Goal: Information Seeking & Learning: Learn about a topic

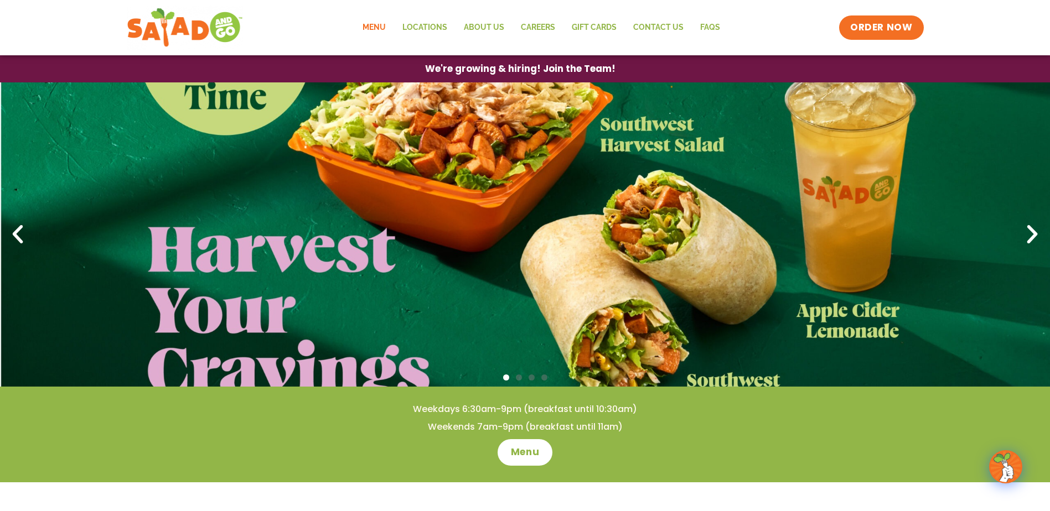
click at [374, 25] on link "Menu" at bounding box center [374, 27] width 40 height 25
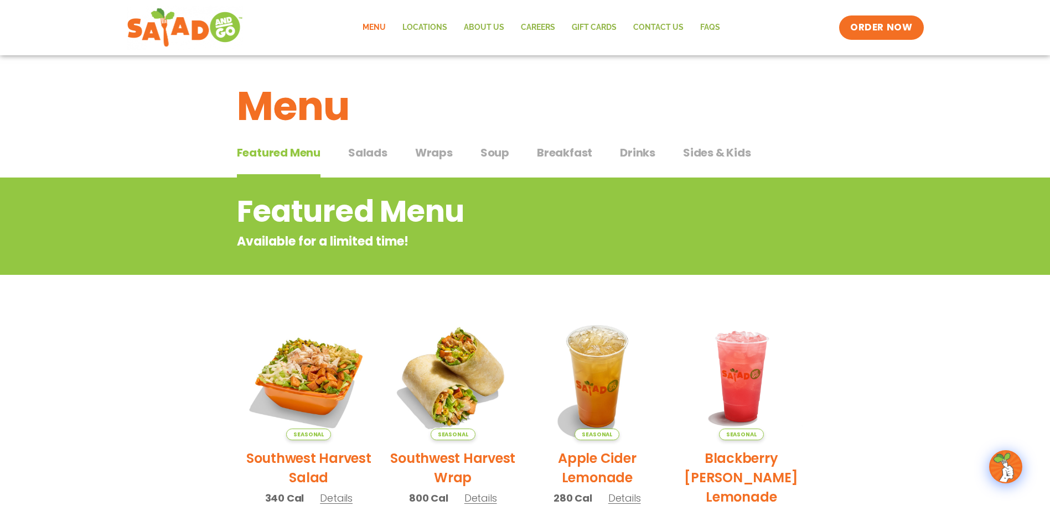
click at [371, 154] on span "Salads" at bounding box center [367, 152] width 39 height 17
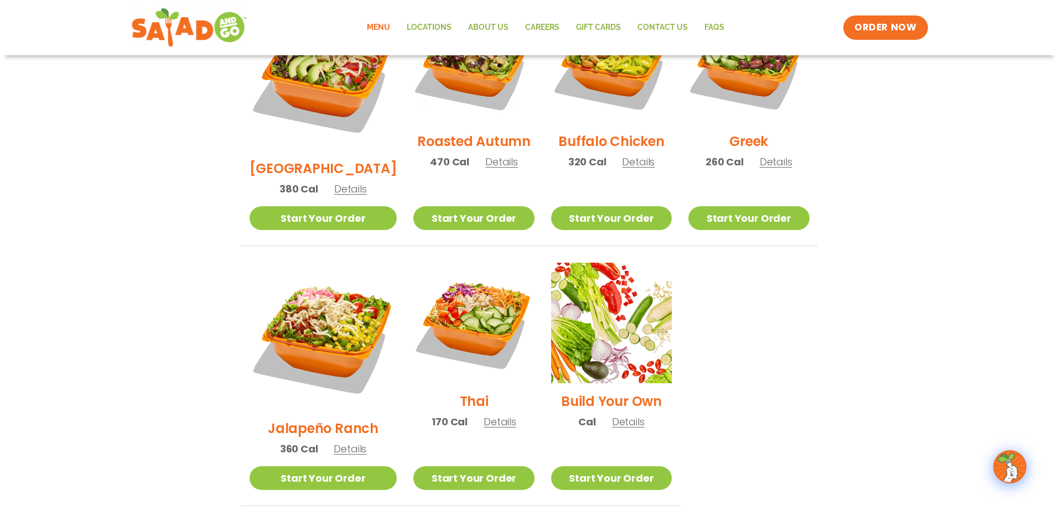
scroll to position [664, 0]
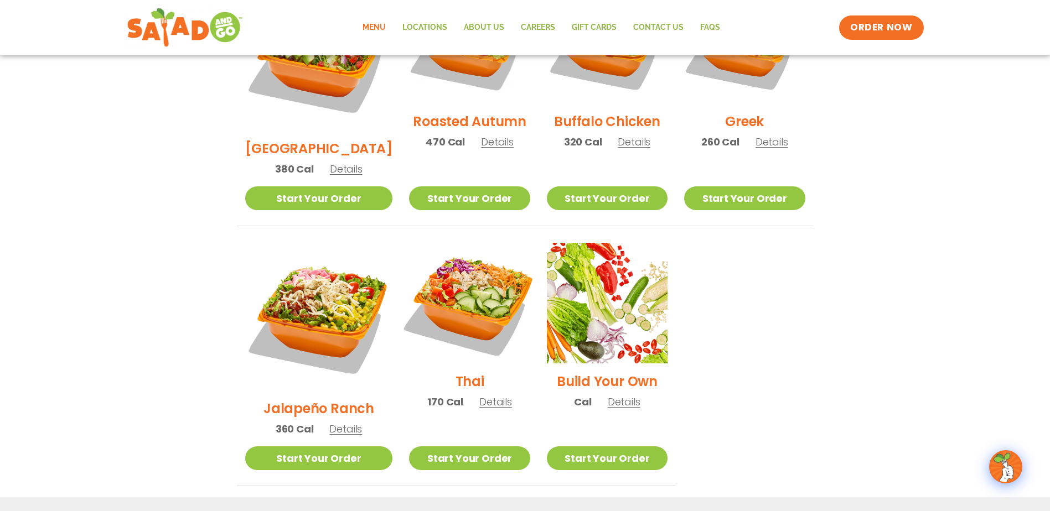
click at [449, 276] on img at bounding box center [469, 303] width 142 height 142
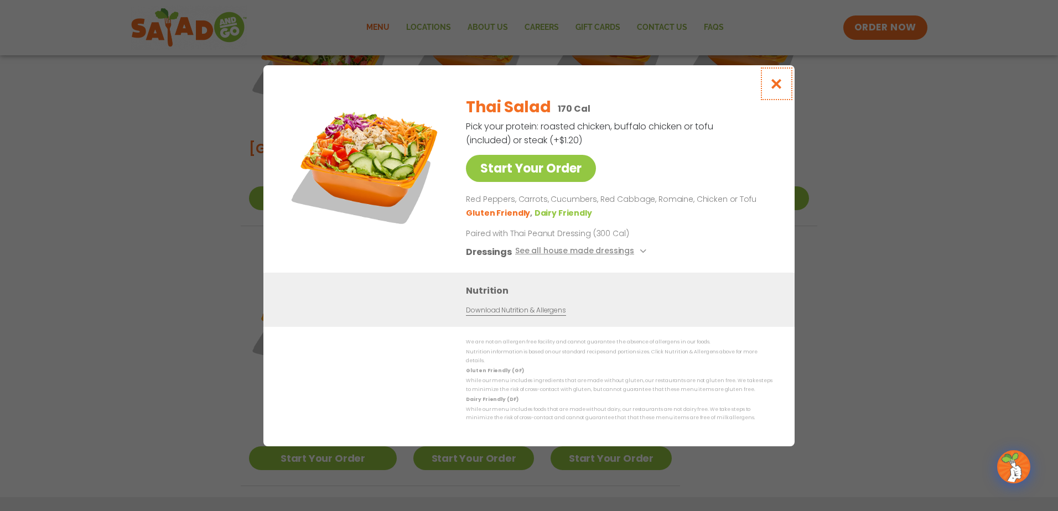
click at [776, 86] on icon "Close modal" at bounding box center [777, 84] width 14 height 12
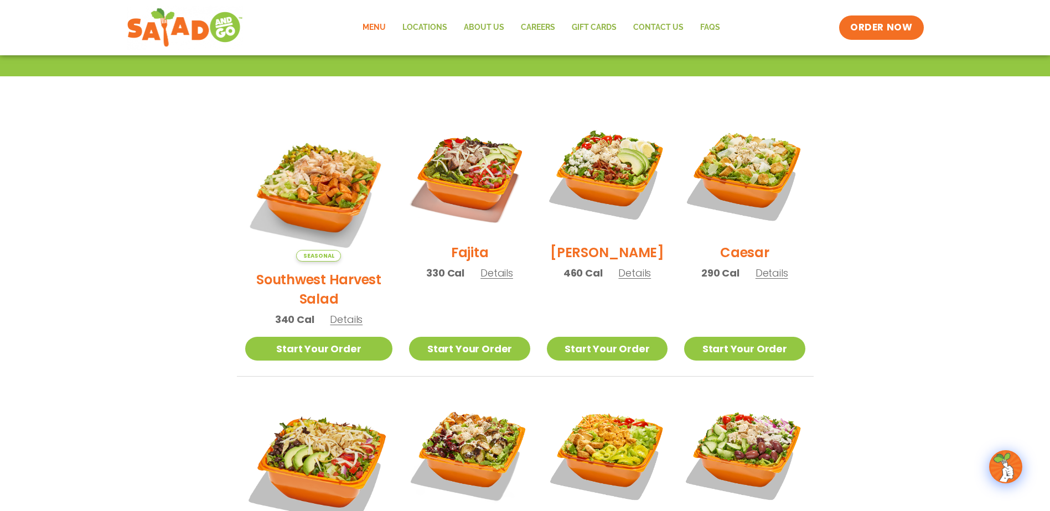
scroll to position [247, 0]
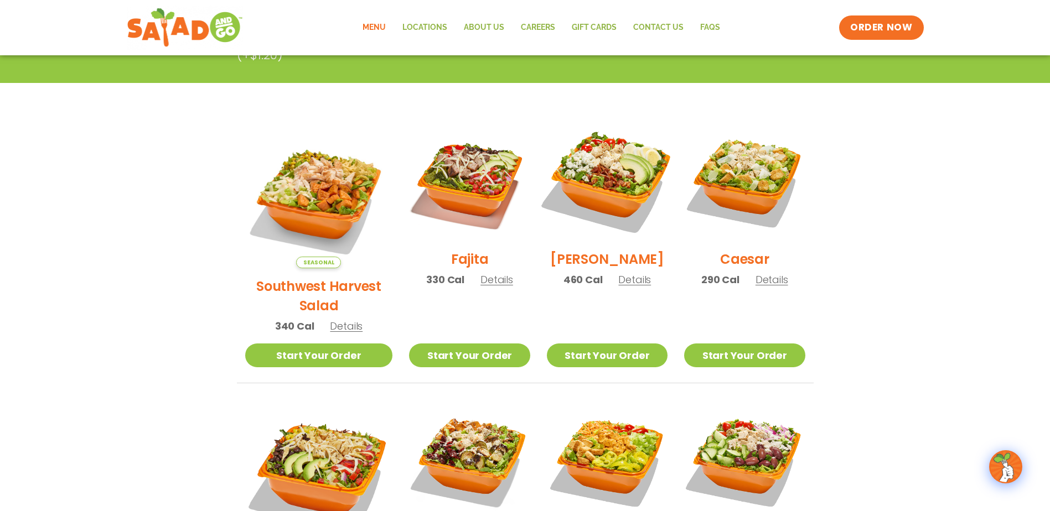
click at [591, 188] on img at bounding box center [607, 181] width 142 height 142
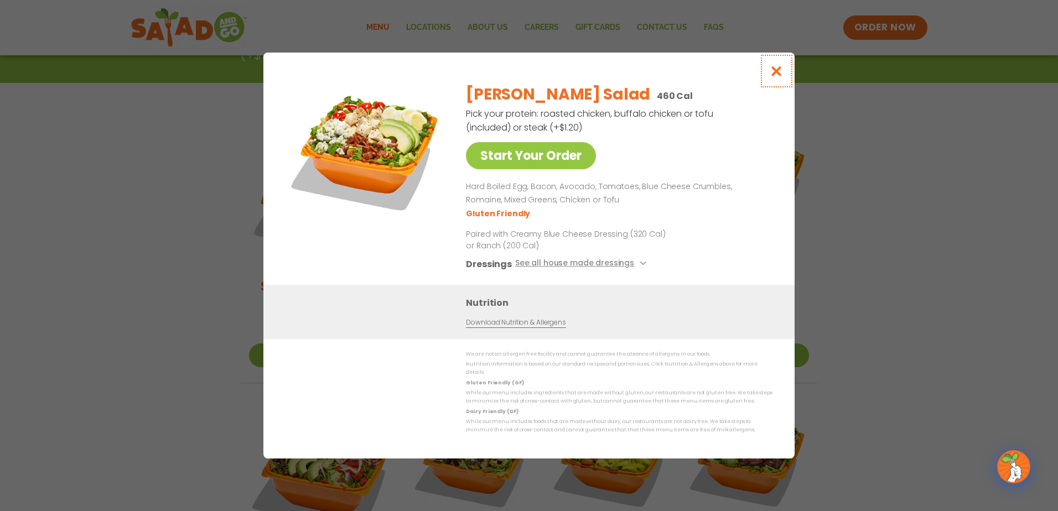
click at [775, 75] on icon "Close modal" at bounding box center [777, 71] width 14 height 12
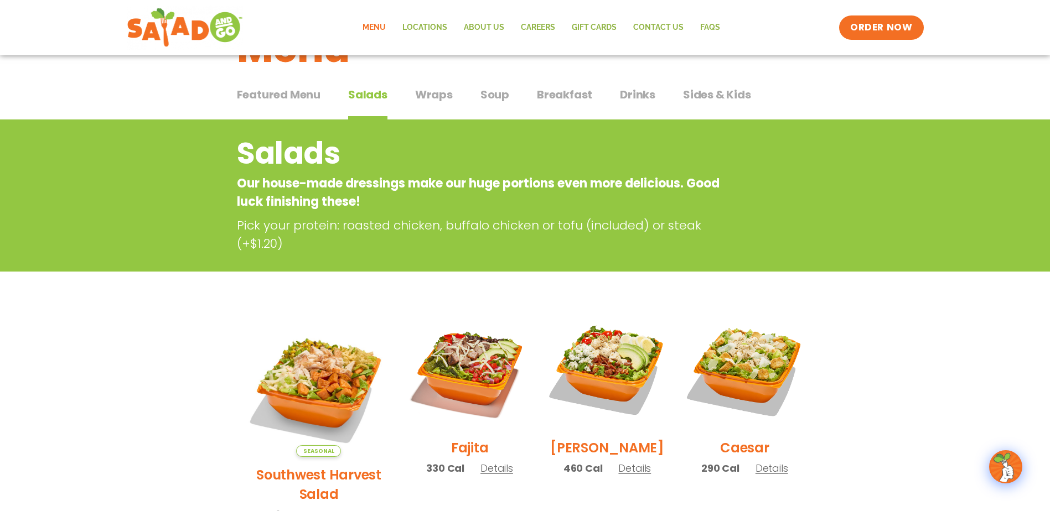
scroll to position [25, 0]
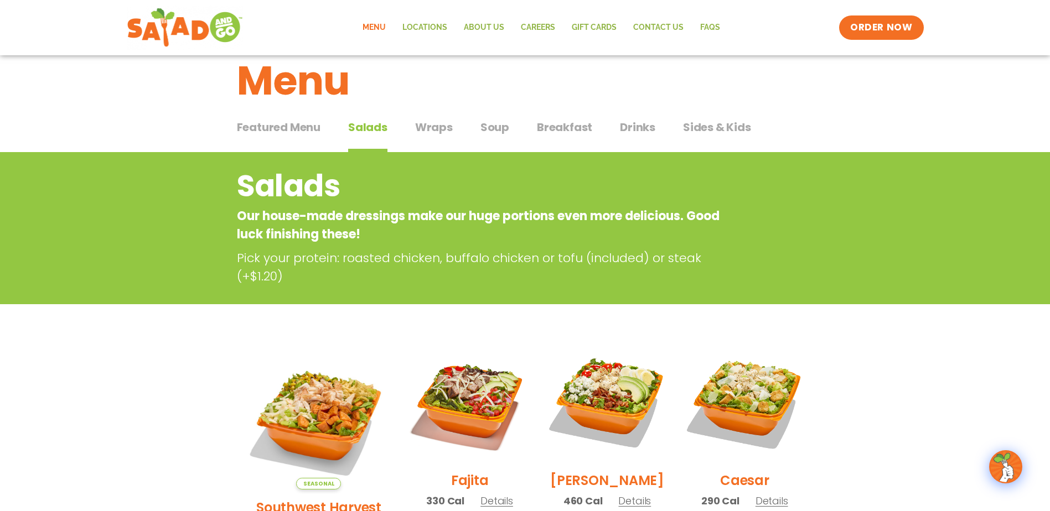
click at [445, 124] on span "Wraps" at bounding box center [434, 127] width 38 height 17
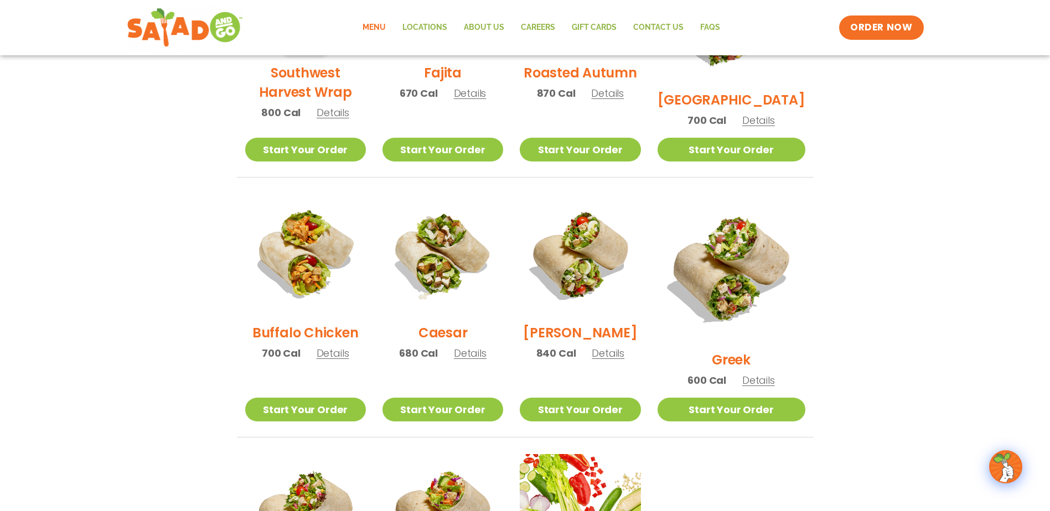
scroll to position [413, 0]
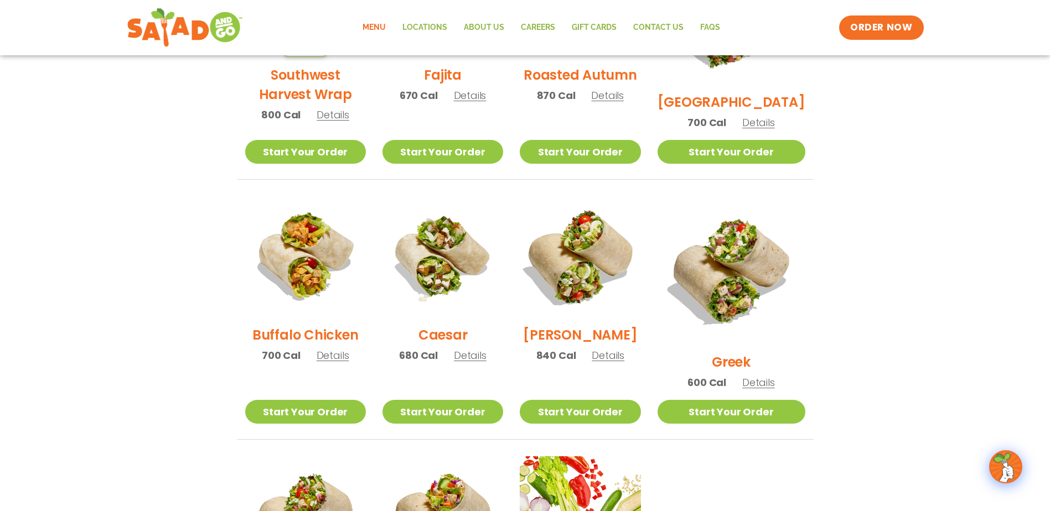
click at [593, 286] on img at bounding box center [580, 257] width 142 height 142
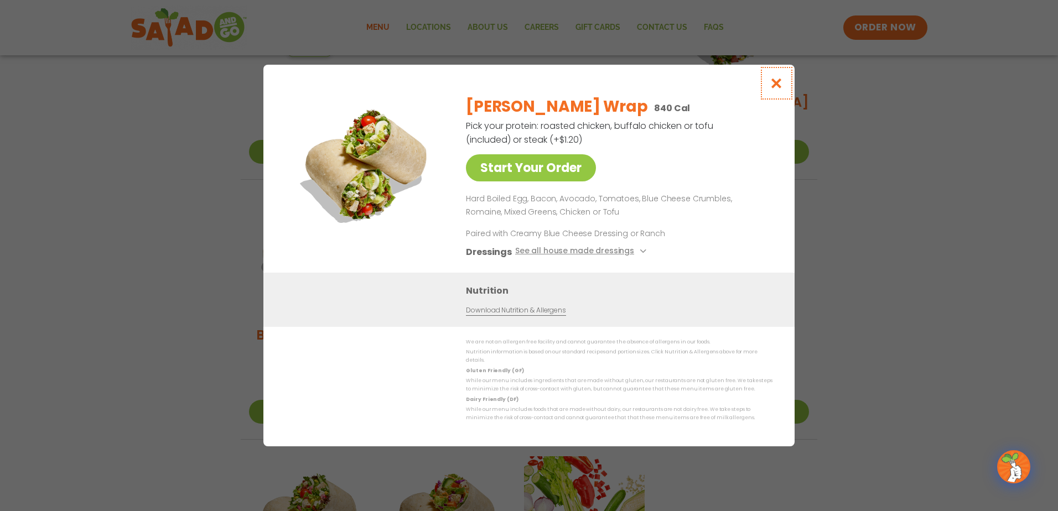
click at [771, 86] on icon "Close modal" at bounding box center [777, 83] width 14 height 12
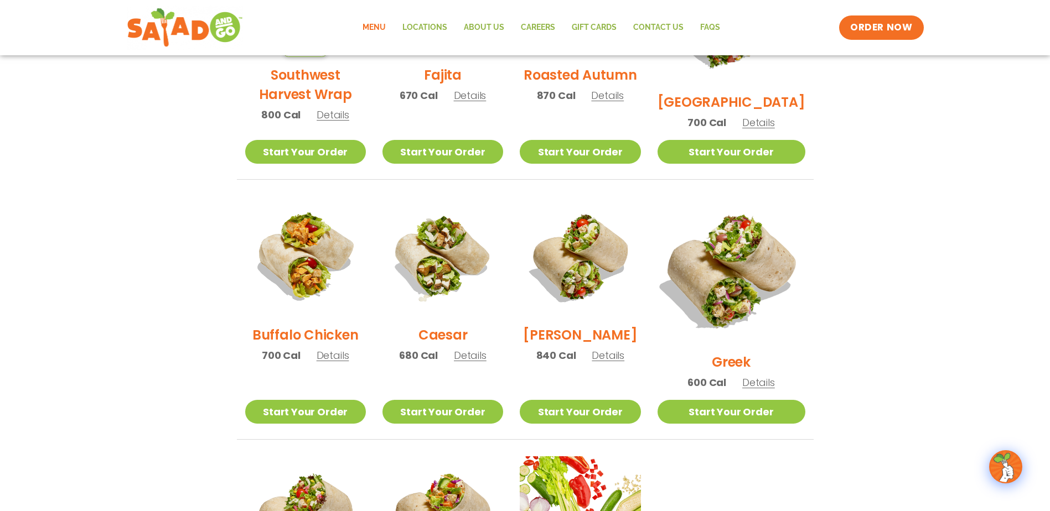
scroll to position [25, 0]
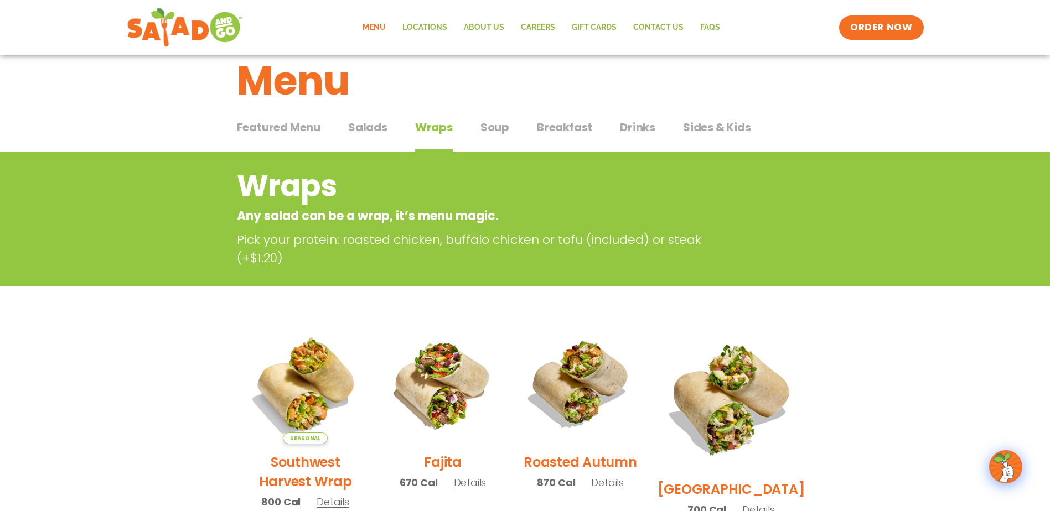
click at [487, 129] on span "Soup" at bounding box center [494, 127] width 29 height 17
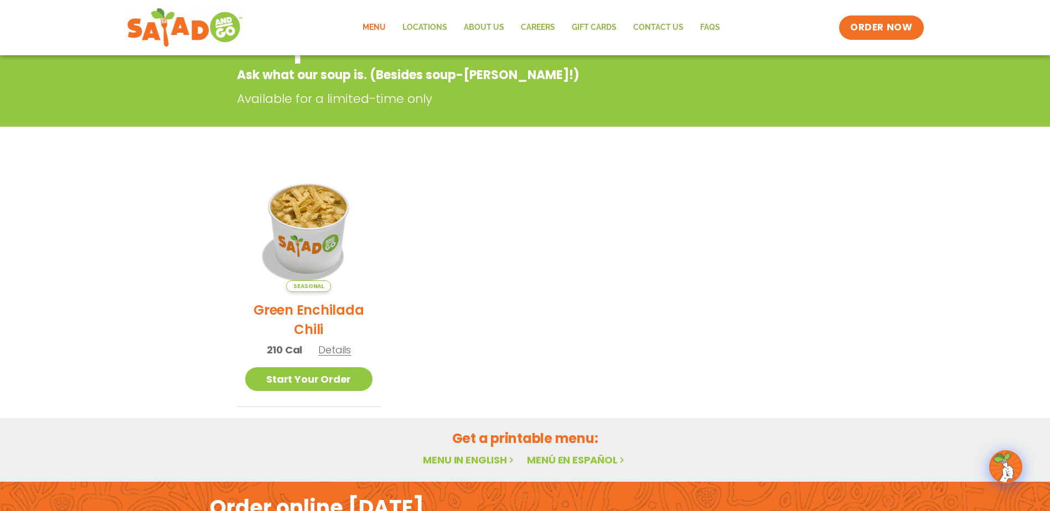
scroll to position [81, 0]
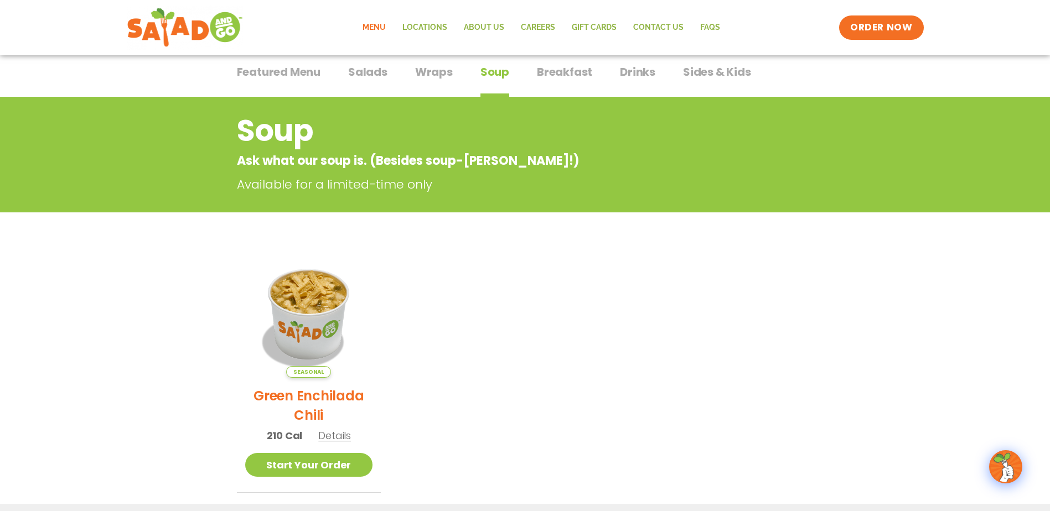
click at [571, 70] on span "Breakfast" at bounding box center [564, 72] width 55 height 17
